Goal: Information Seeking & Learning: Find specific fact

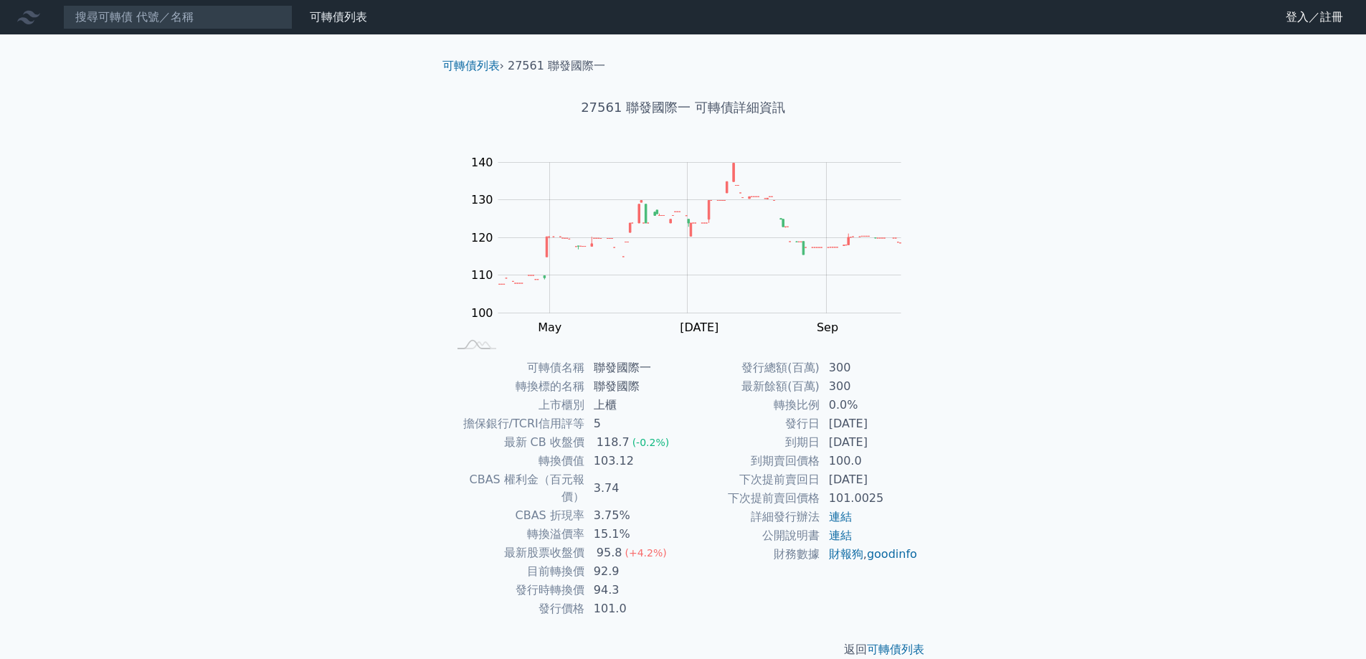
scroll to position [5, 0]
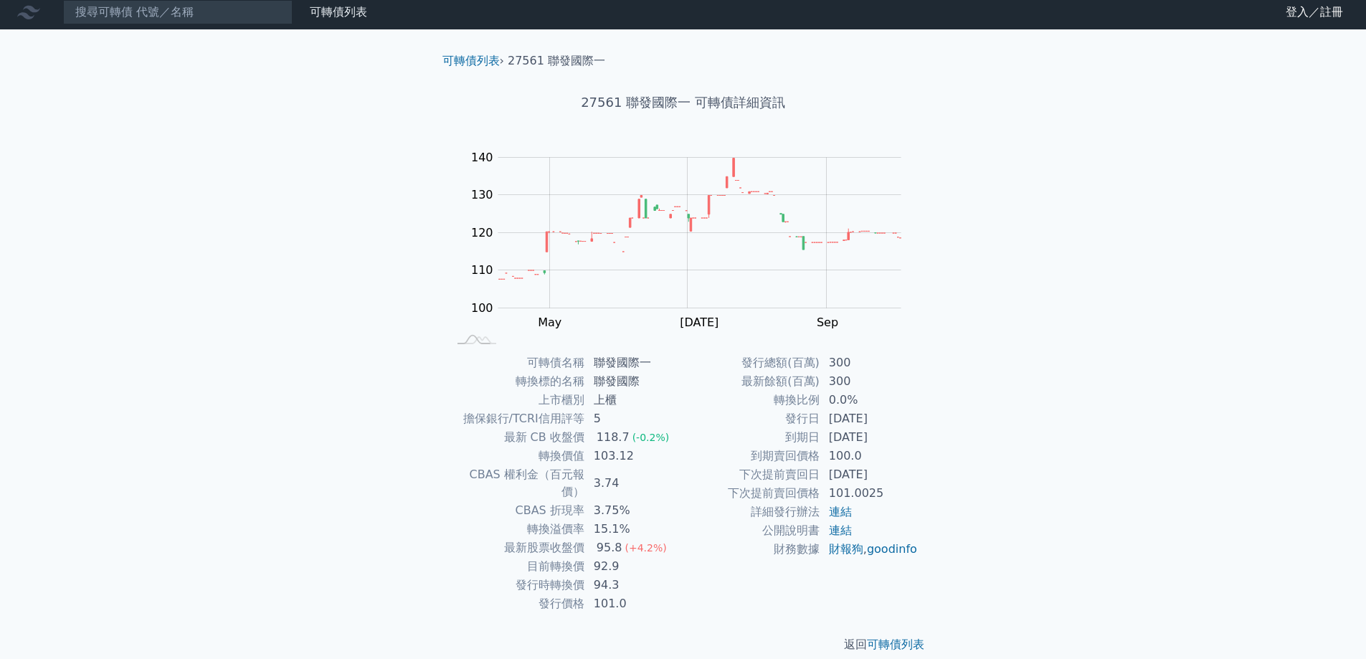
click at [610, 480] on td "3.74" at bounding box center [634, 483] width 98 height 36
drag, startPoint x: 588, startPoint y: 547, endPoint x: 614, endPoint y: 549, distance: 25.9
click at [614, 557] on td "92.9" at bounding box center [634, 566] width 98 height 19
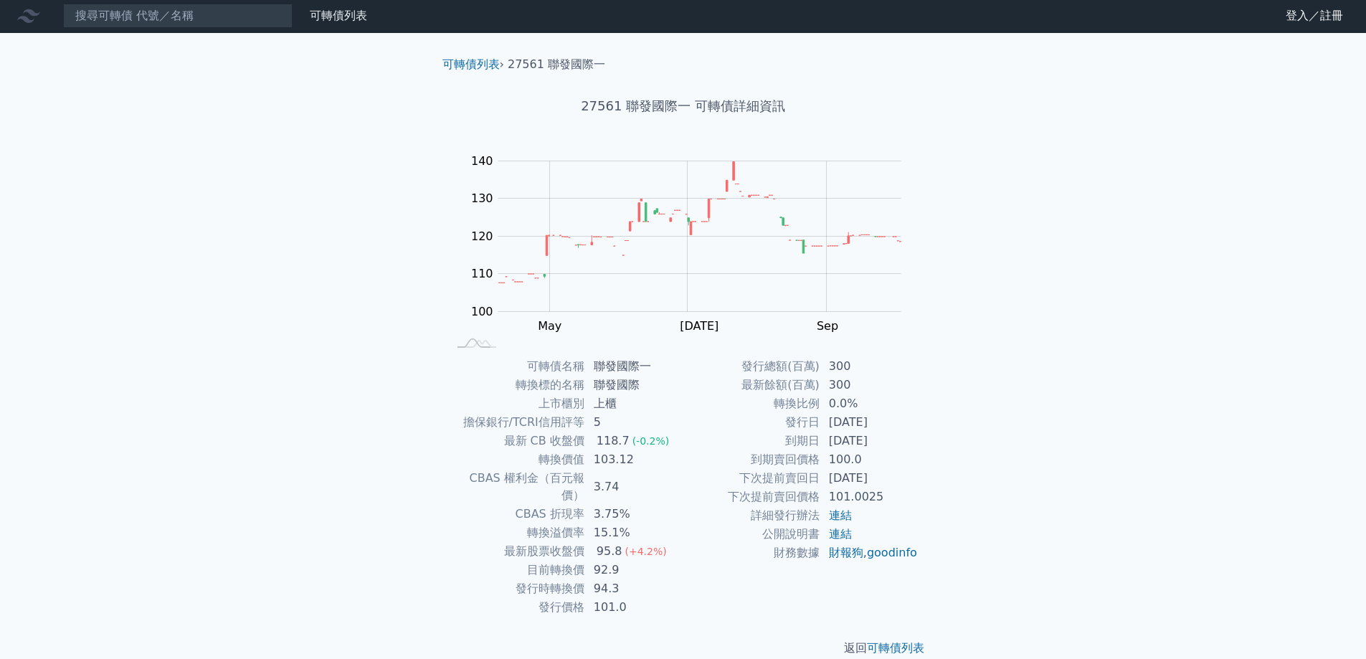
scroll to position [0, 0]
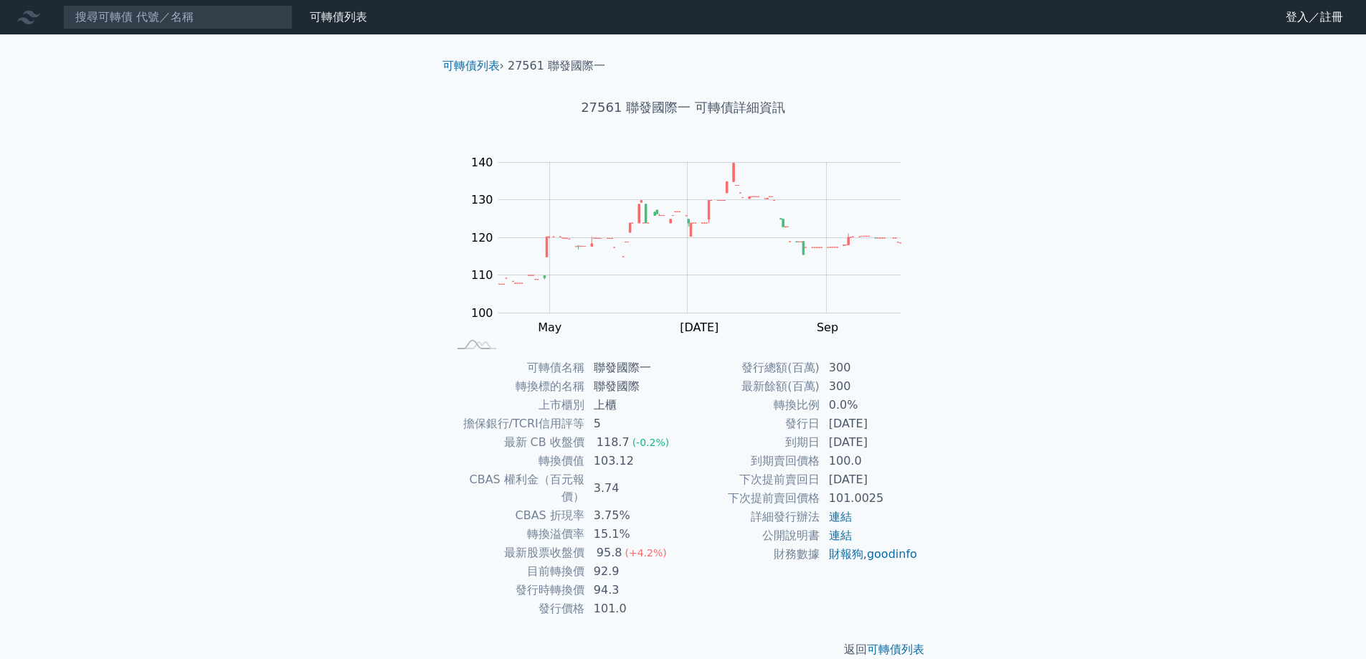
drag, startPoint x: 478, startPoint y: 326, endPoint x: 299, endPoint y: 264, distance: 188.9
click at [299, 264] on div "可轉債列表 財務數據 可轉債列表 財務數據 登入／註冊 登入／註冊 可轉債列表 › 27561 聯發國際一 27561 聯發國際一 可轉債詳細資訊 Zoom …" at bounding box center [683, 340] width 1366 height 681
click at [193, 9] on input at bounding box center [177, 17] width 229 height 24
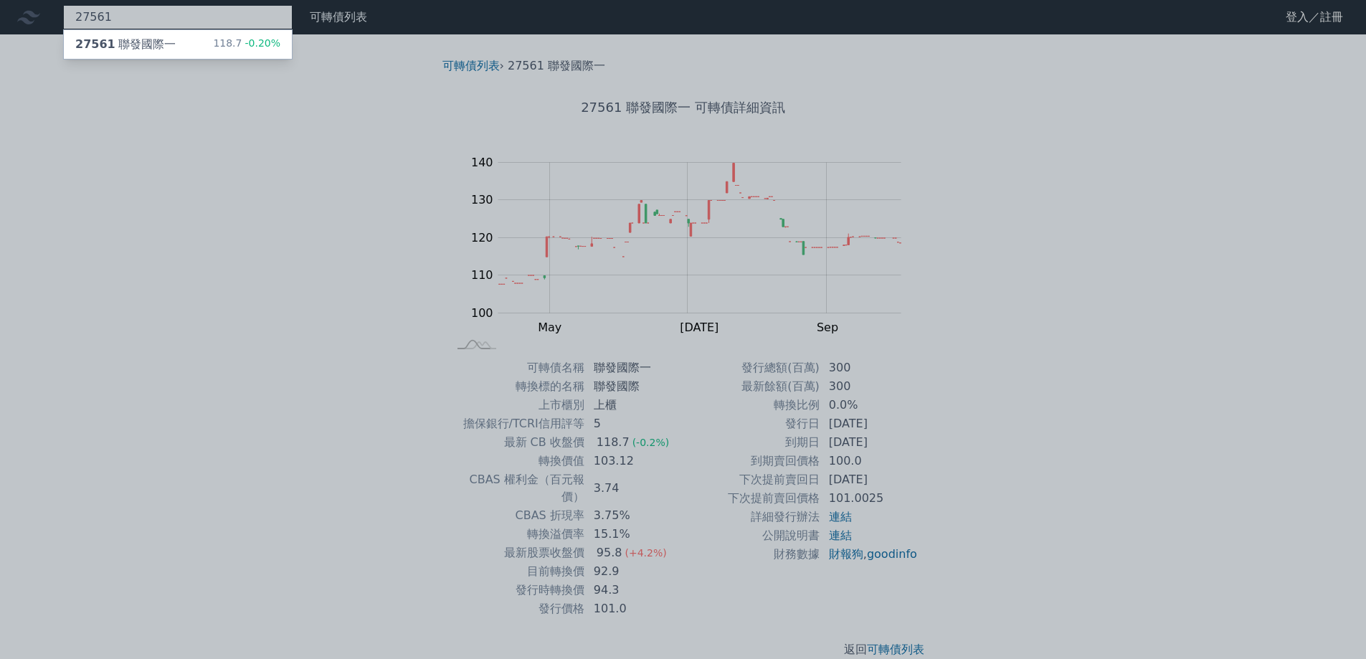
type input "27561"
click at [196, 44] on div "27561 聯發國際一 118.7 -0.20%" at bounding box center [178, 44] width 228 height 29
